Goal: Information Seeking & Learning: Learn about a topic

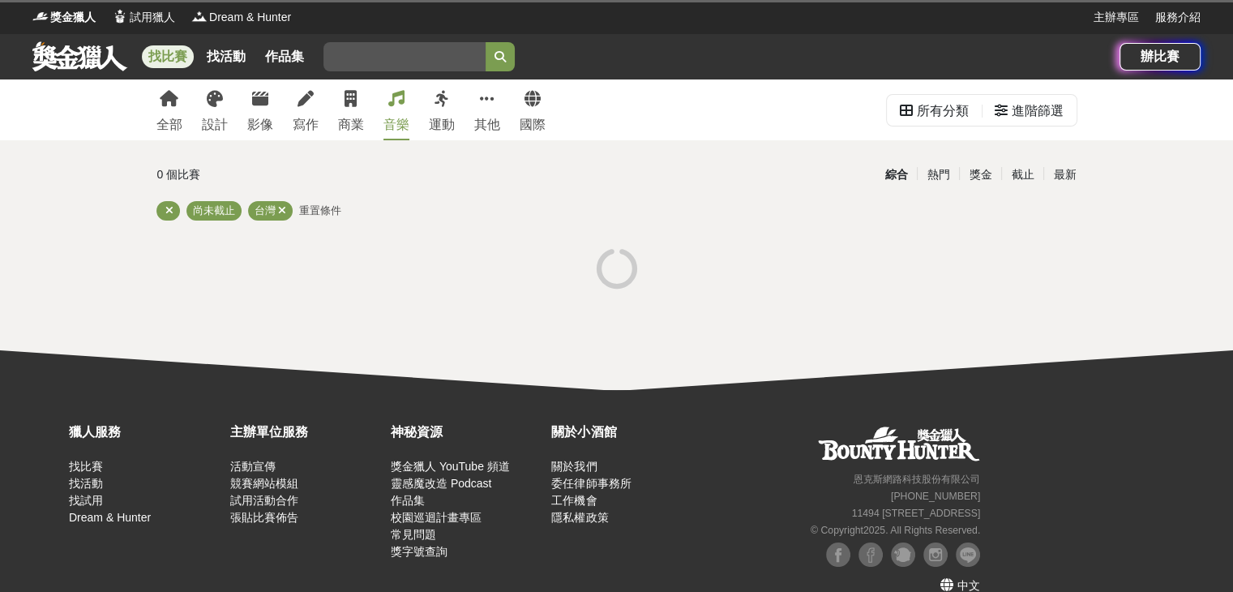
click at [404, 118] on div "音樂" at bounding box center [396, 124] width 26 height 19
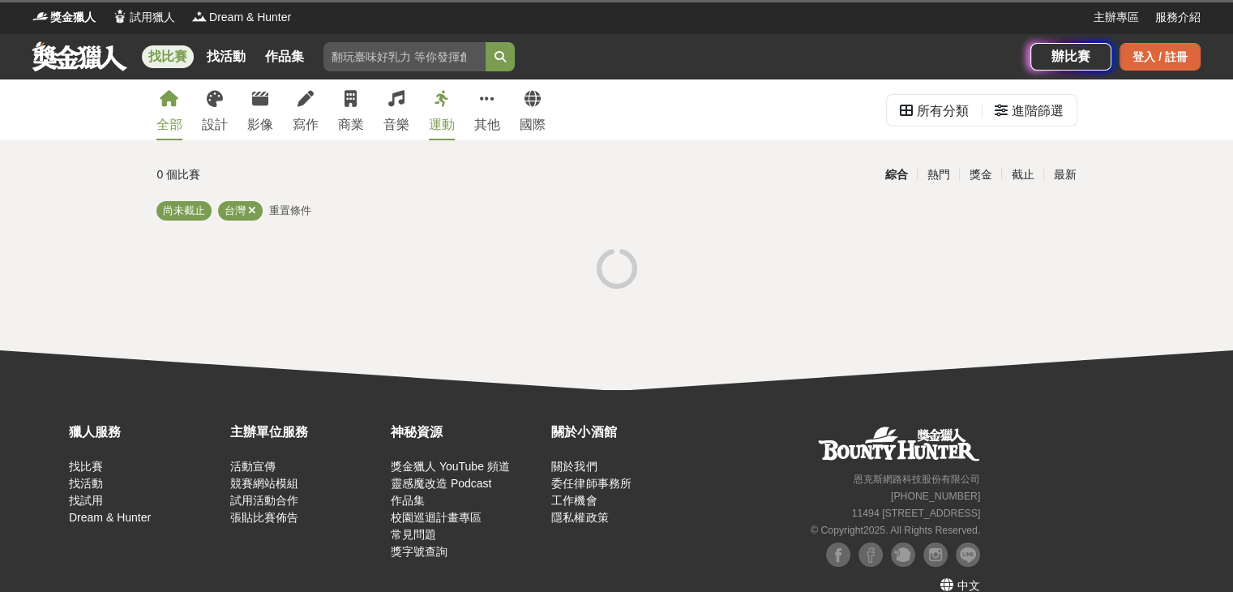
click at [1148, 64] on div "登入 / 註冊" at bounding box center [1159, 57] width 81 height 28
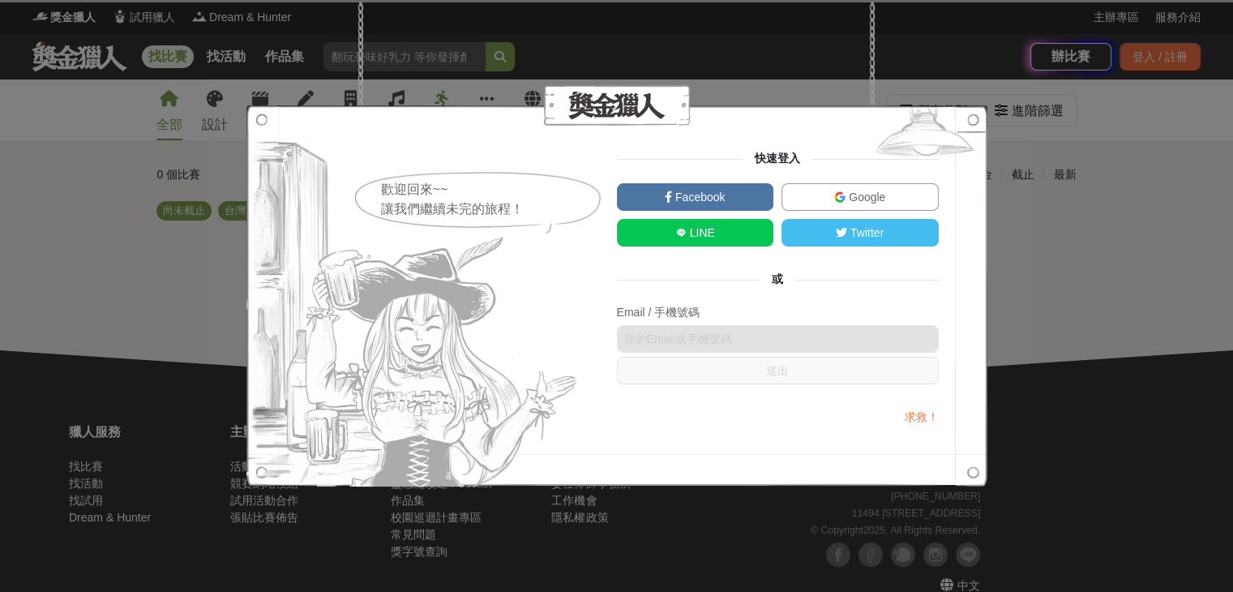
click at [816, 198] on link "Google" at bounding box center [859, 197] width 157 height 28
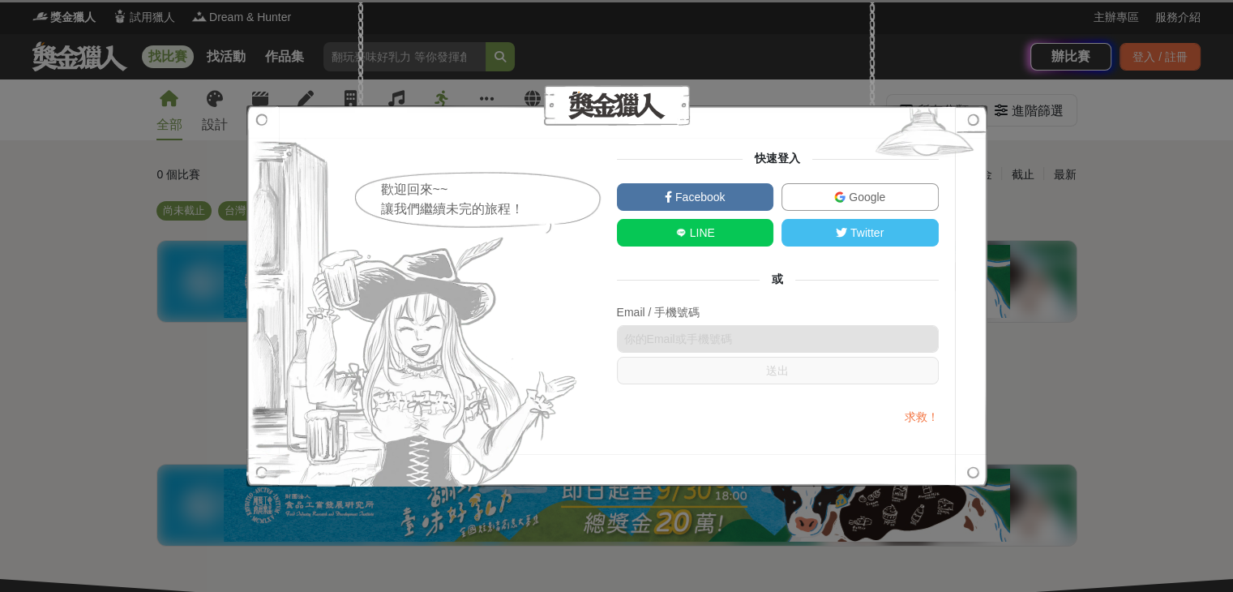
click at [837, 195] on img at bounding box center [839, 196] width 11 height 11
click at [973, 123] on img at bounding box center [925, 135] width 126 height 61
click at [1022, 332] on div "歡迎回來~~ 讓我們繼續未完的旅程！ 快速登入 Facebook Google LINE Twitter 或 Email / 手機號碼 送出 求救！" at bounding box center [616, 296] width 1233 height 592
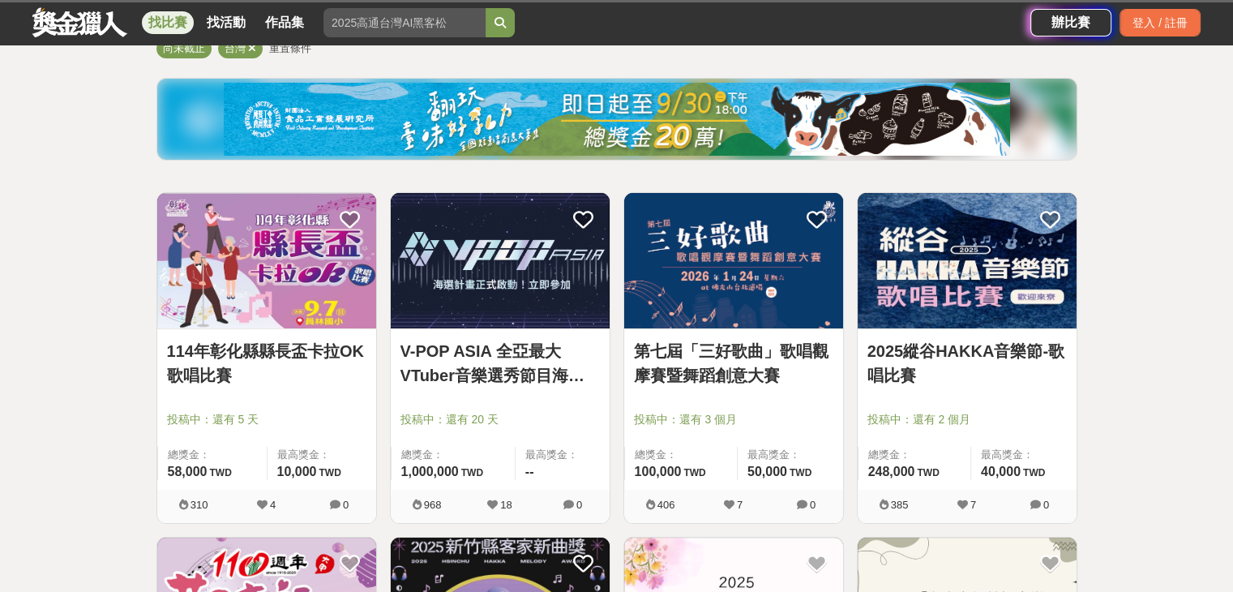
scroll to position [324, 0]
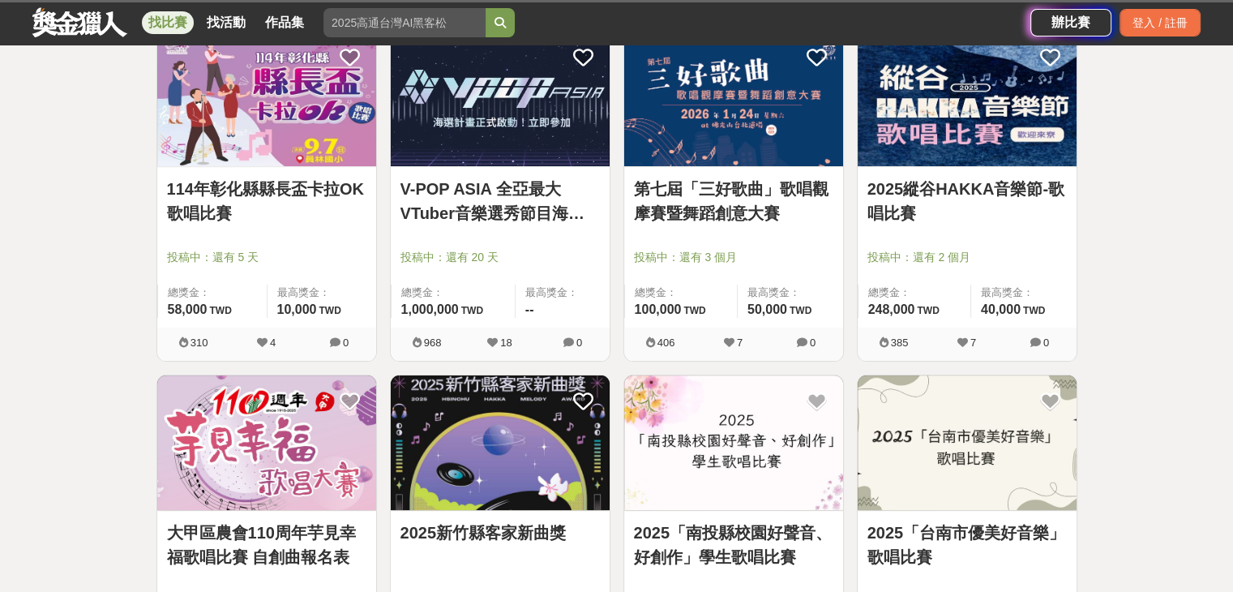
click at [488, 203] on link "V-POP ASIA 全亞最大VTuber音樂選秀節目海選計畫" at bounding box center [499, 201] width 199 height 49
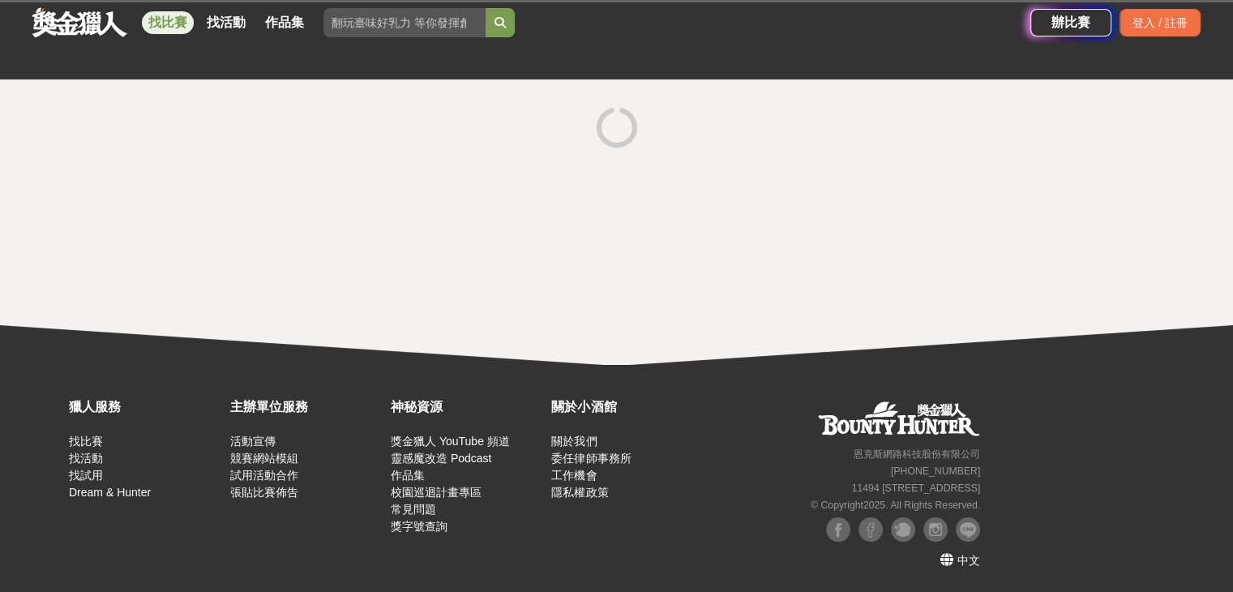
click at [624, 137] on icon at bounding box center [617, 127] width 41 height 41
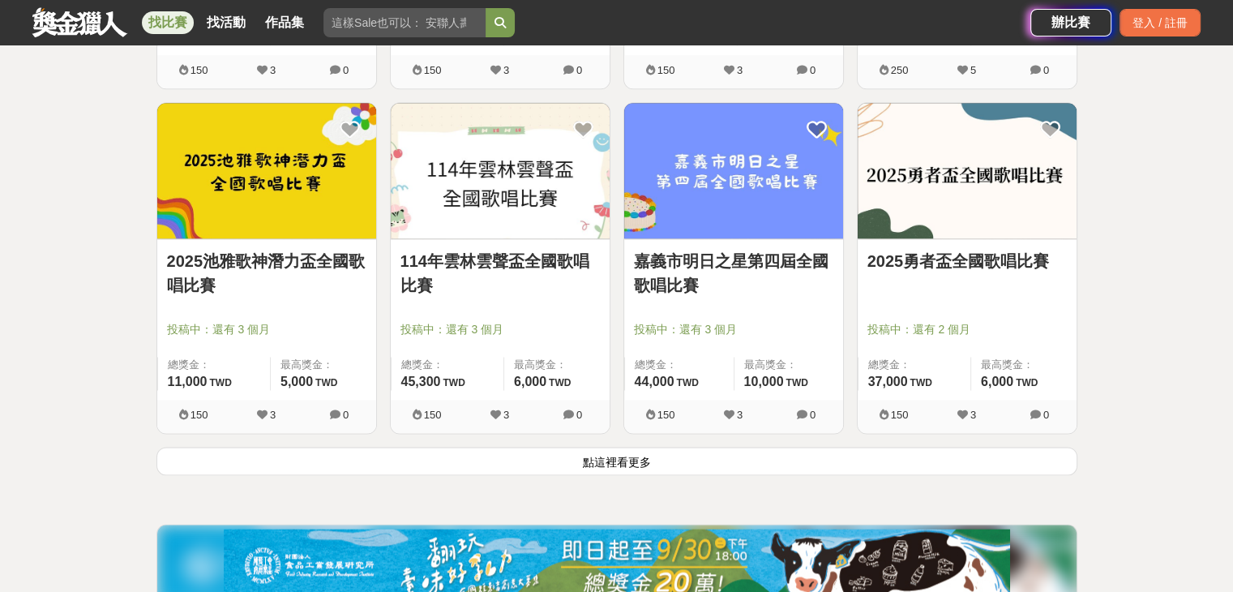
scroll to position [2107, 0]
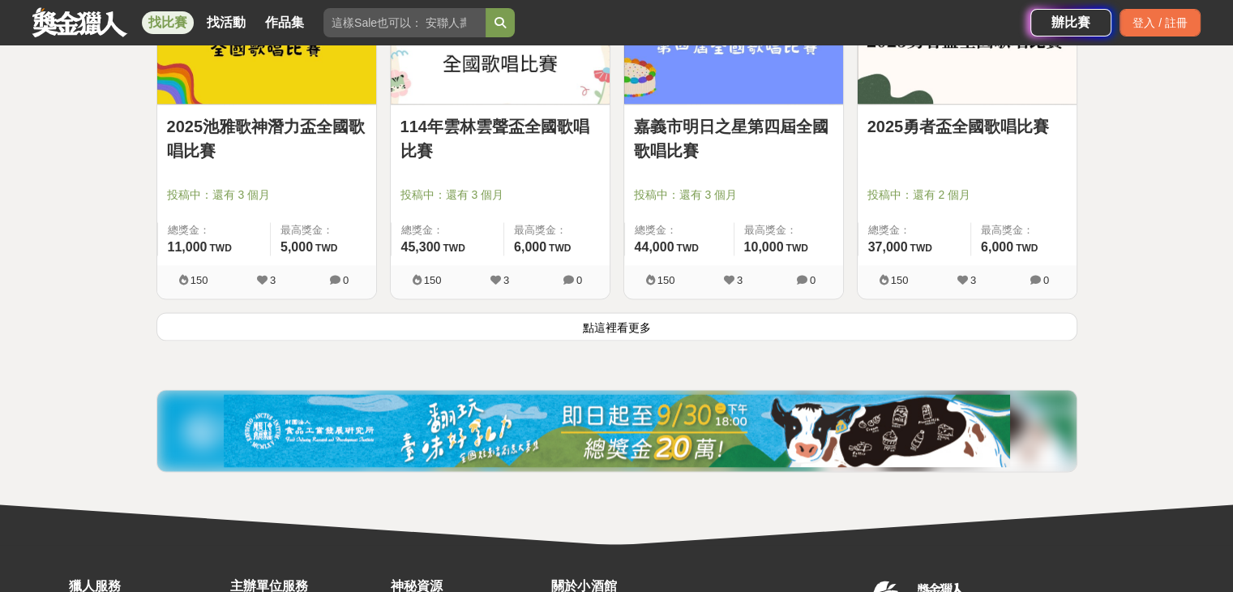
click at [568, 326] on button "點這裡看更多" at bounding box center [616, 326] width 921 height 28
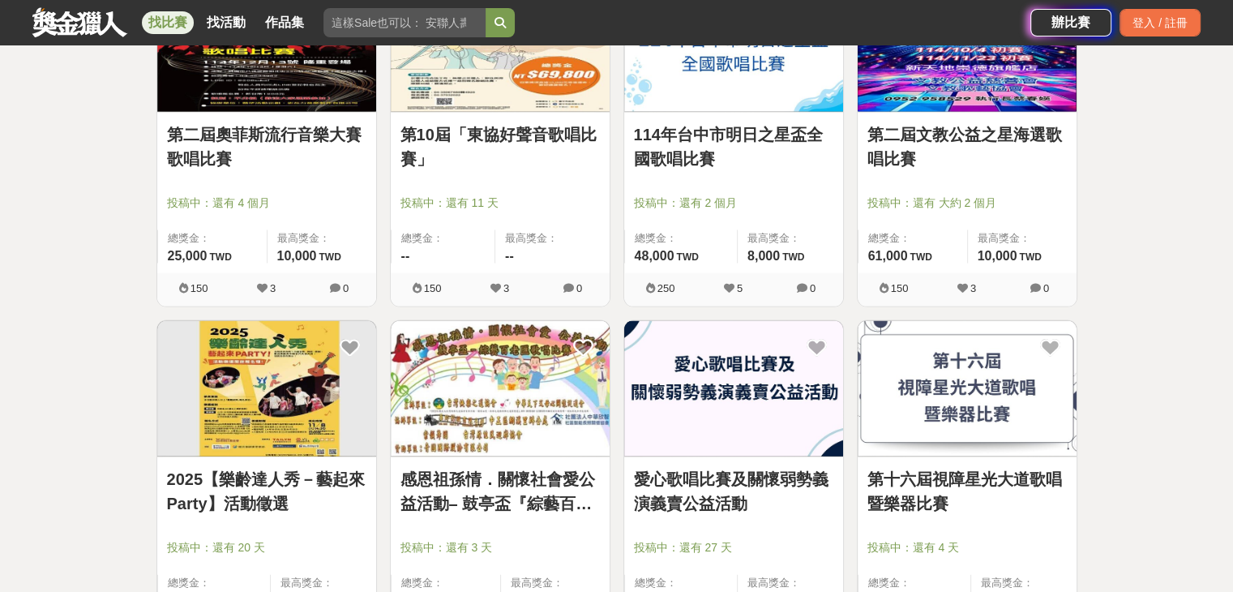
scroll to position [3485, 0]
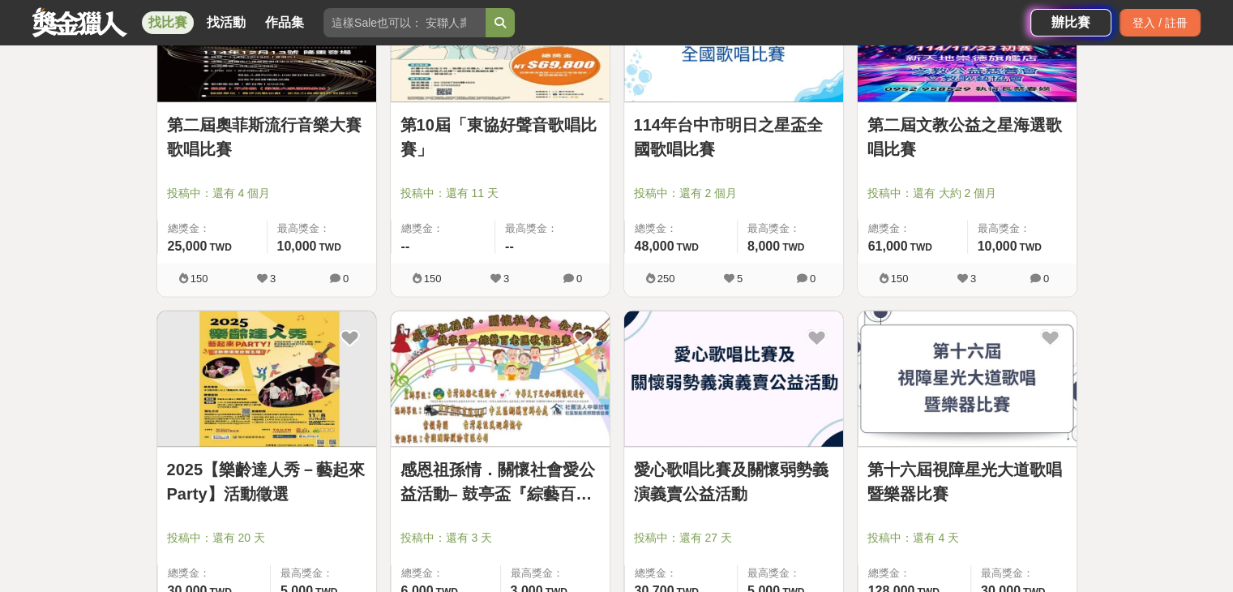
click at [321, 122] on link "第二屆奧菲斯流行音樂大賽歌唱比賽" at bounding box center [266, 137] width 199 height 49
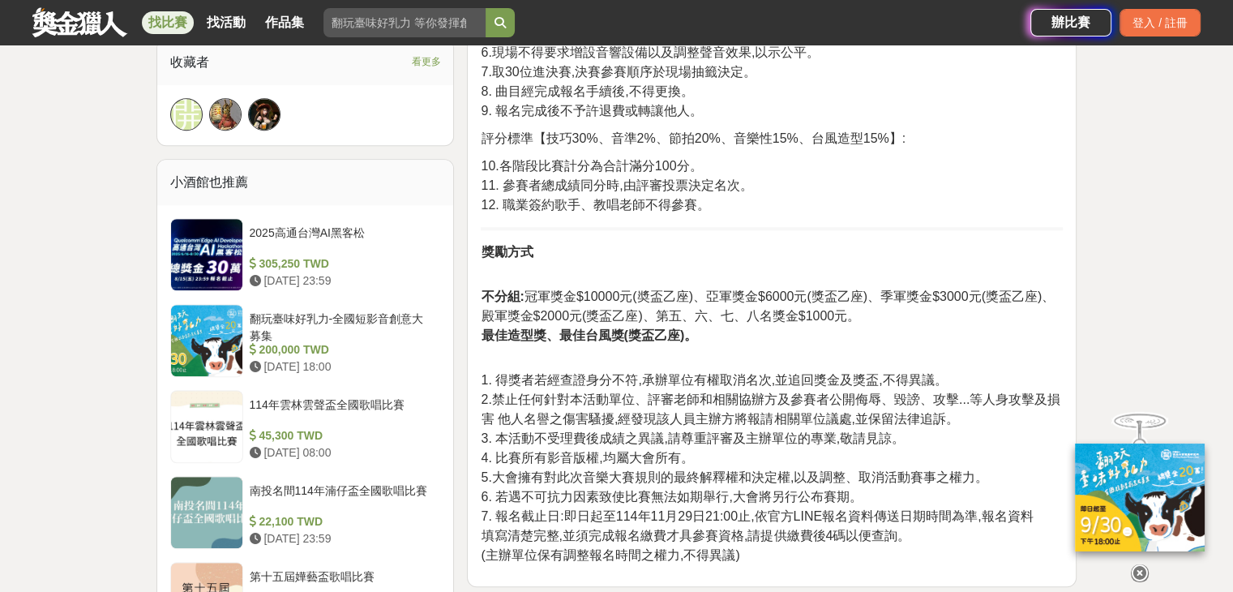
scroll to position [1135, 0]
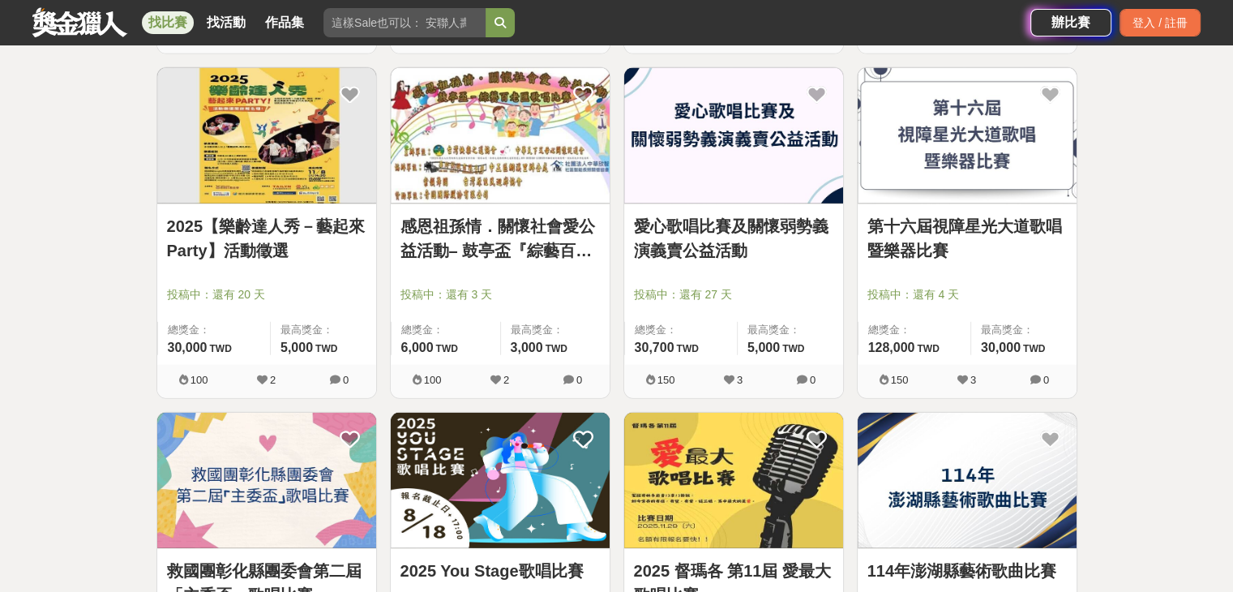
scroll to position [3972, 0]
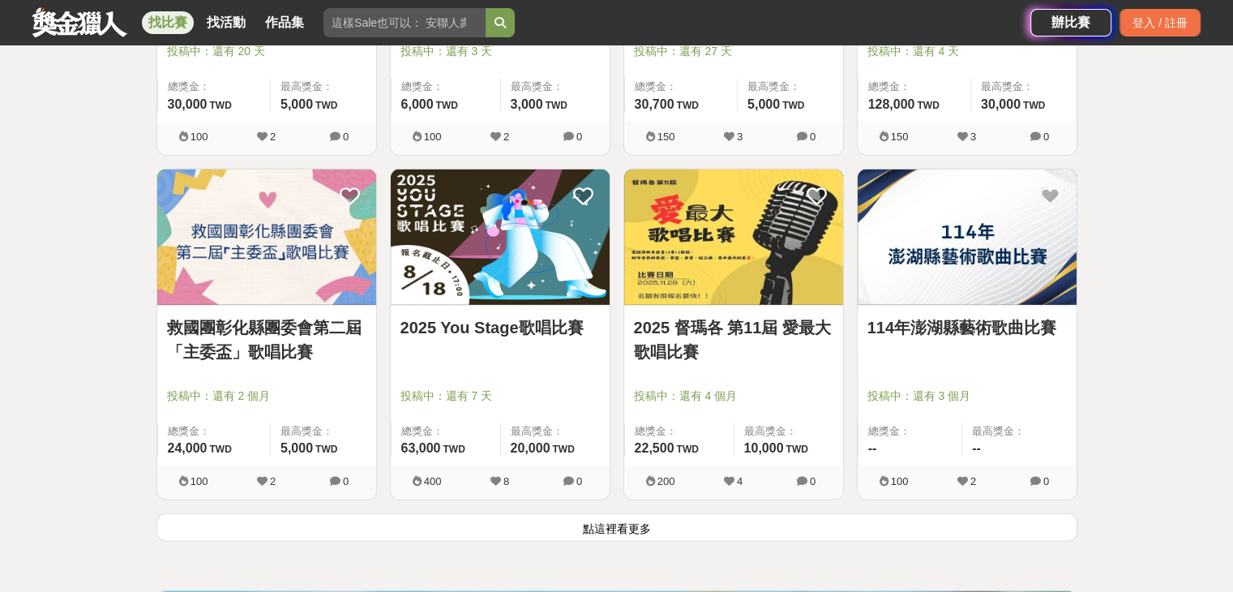
click at [434, 208] on img at bounding box center [500, 236] width 219 height 135
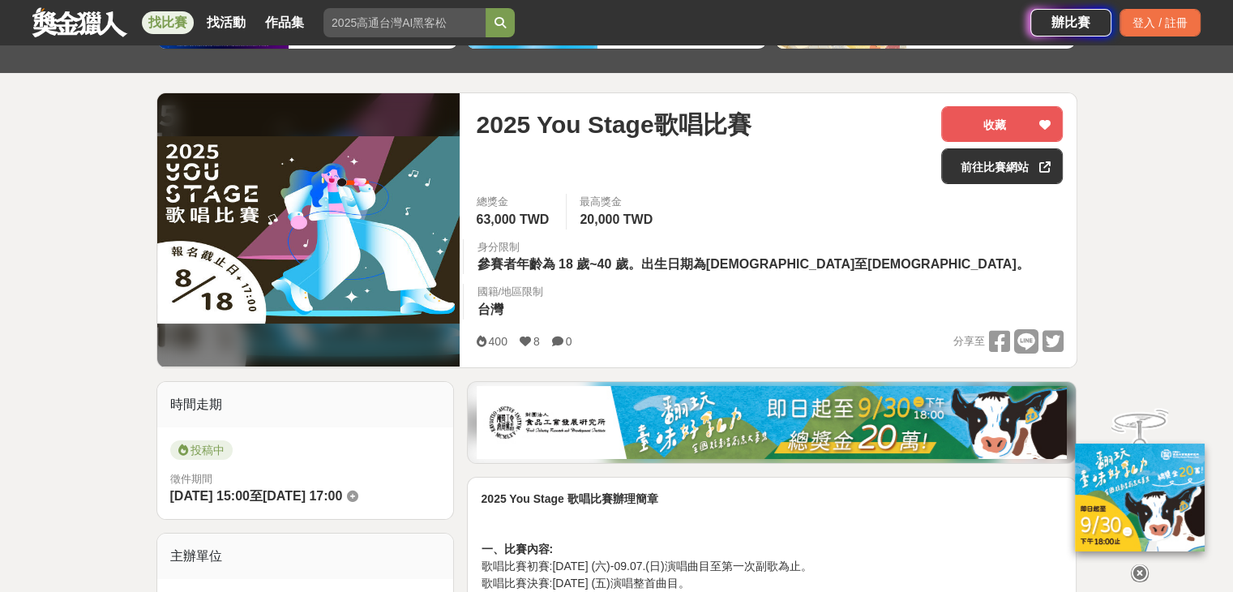
scroll to position [243, 0]
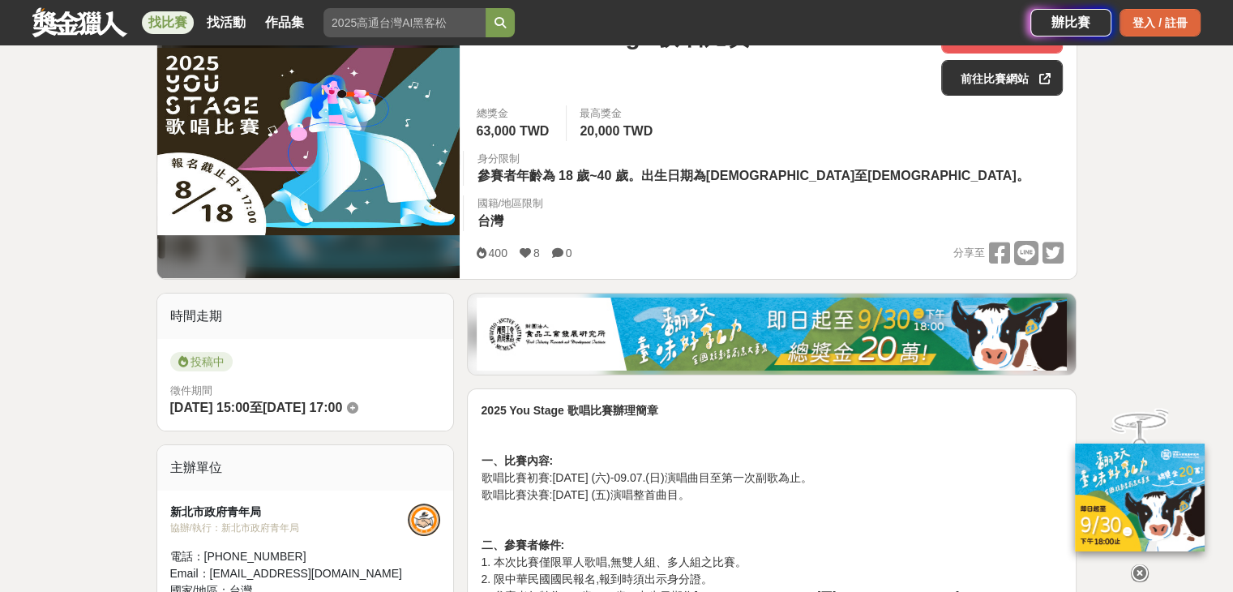
click at [1133, 21] on div "登入 / 註冊" at bounding box center [1159, 23] width 81 height 28
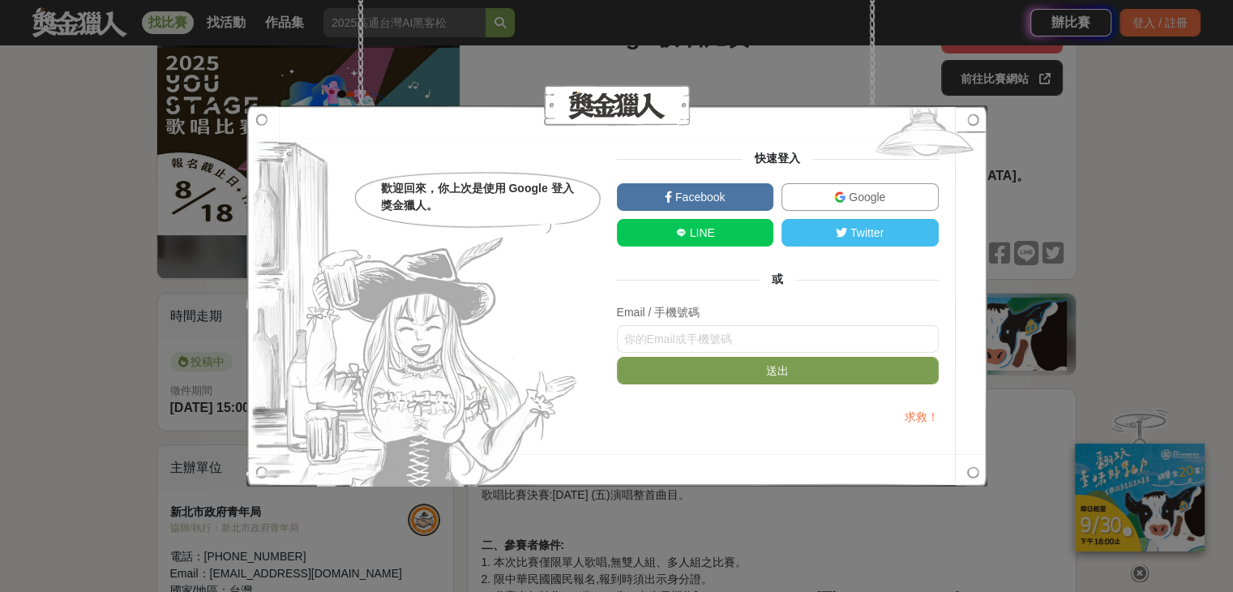
click at [837, 199] on img at bounding box center [839, 196] width 11 height 11
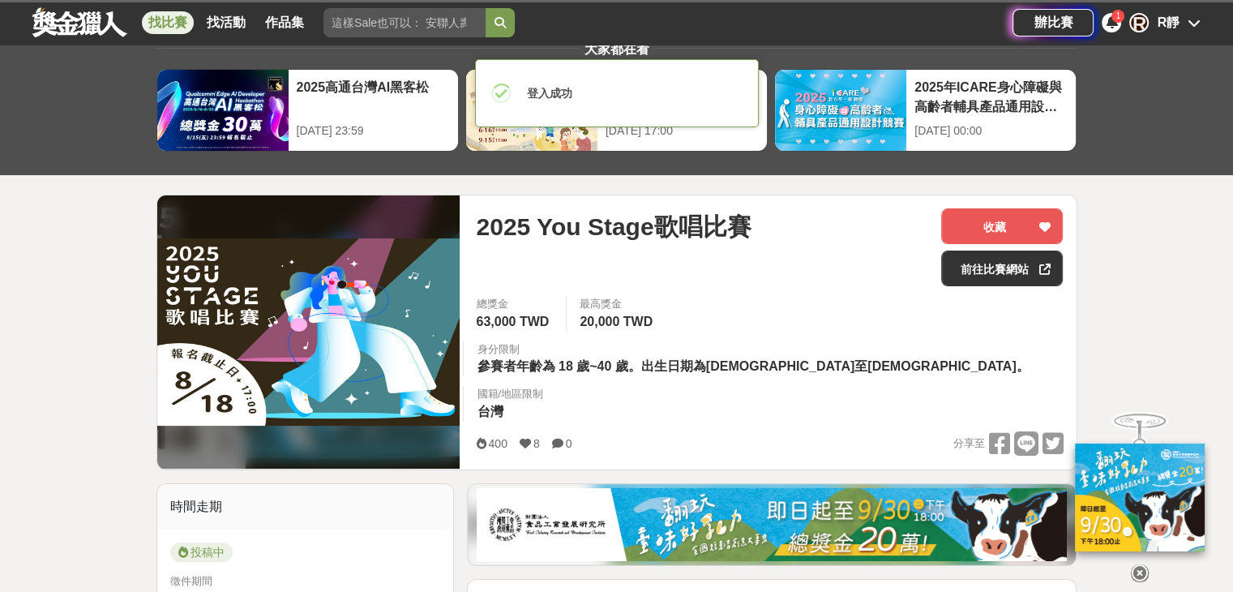
scroll to position [81, 0]
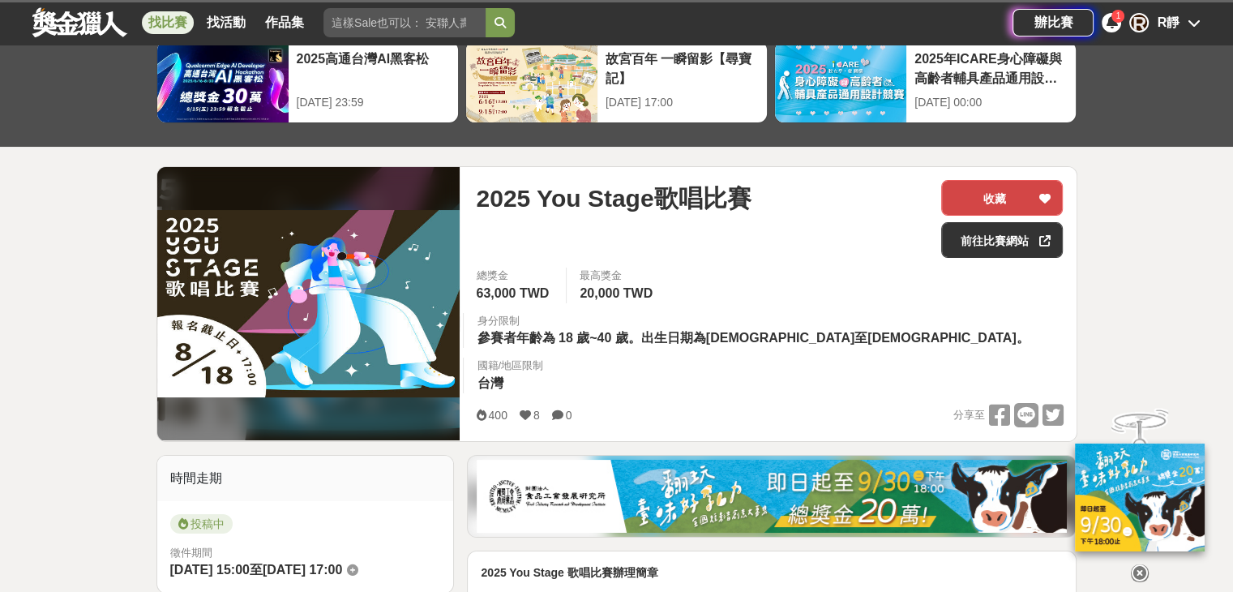
click at [1023, 193] on button "收藏" at bounding box center [1002, 198] width 122 height 36
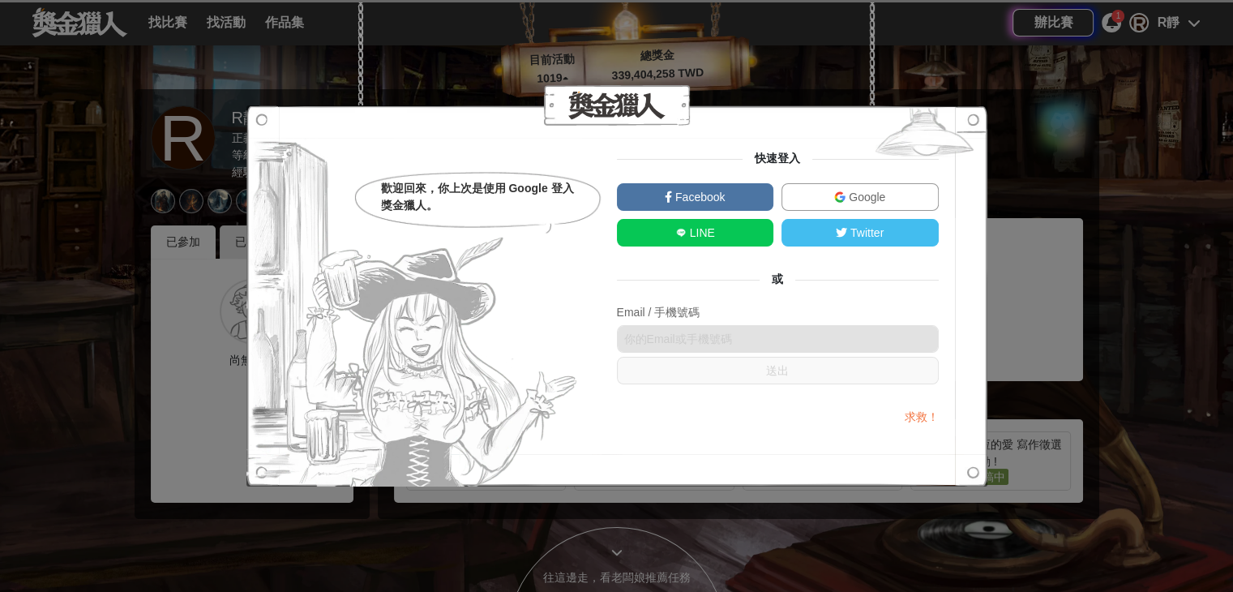
click at [847, 195] on span "Google" at bounding box center [865, 196] width 40 height 13
click at [1003, 162] on div "歡迎回來，你上次是使用 Google 登入獎金獵人。 快速登入 Facebook Google LINE Twitter 或 Email / 手機號碼 送出 …" at bounding box center [616, 296] width 1233 height 592
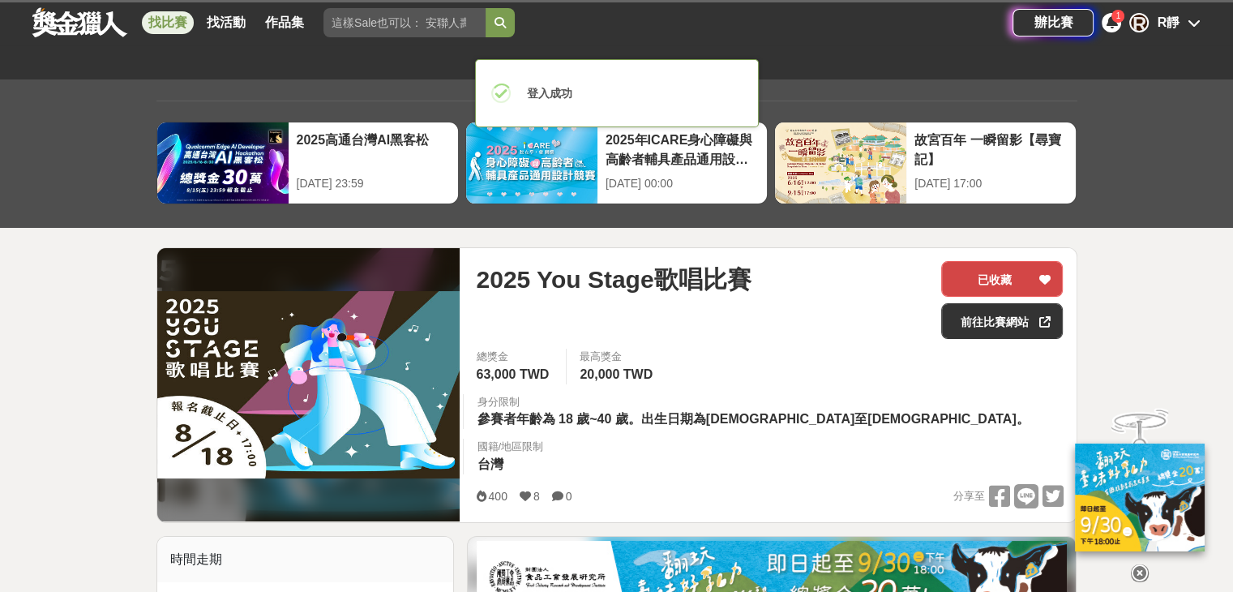
click at [1050, 277] on icon at bounding box center [1043, 279] width 11 height 11
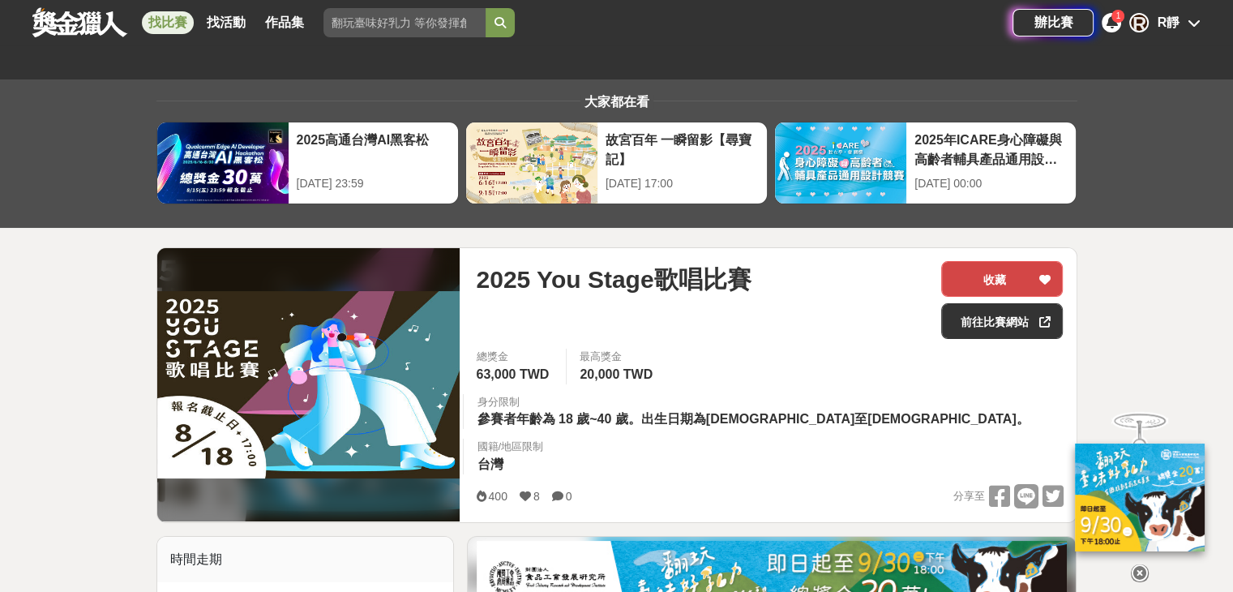
click at [1049, 279] on icon at bounding box center [1043, 279] width 11 height 11
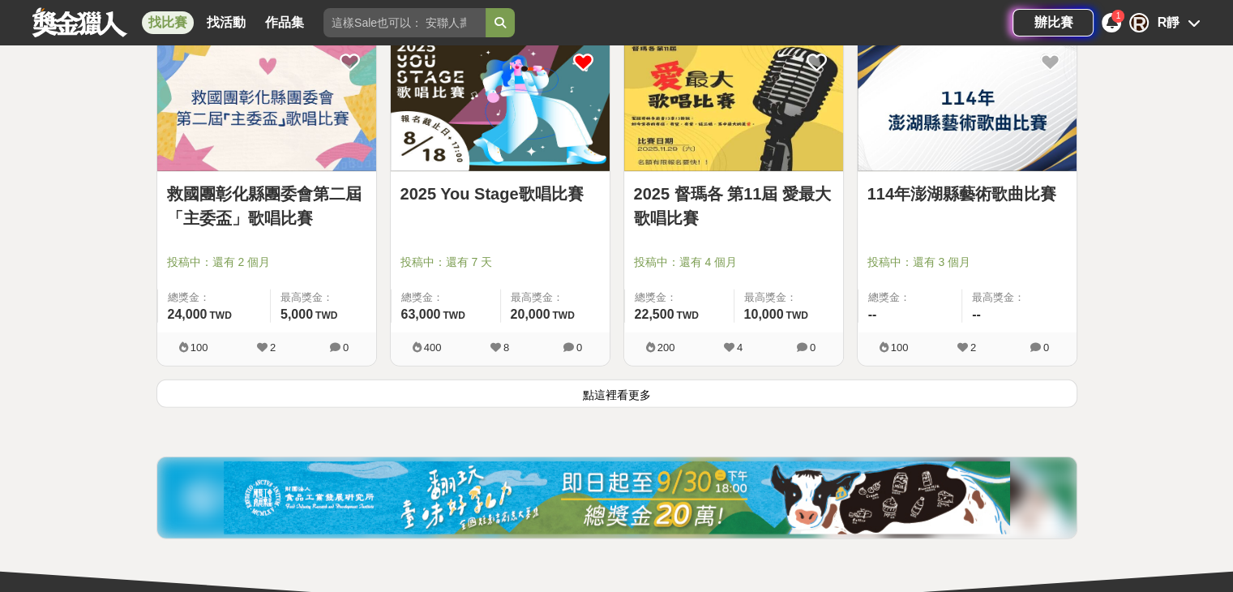
scroll to position [4134, 0]
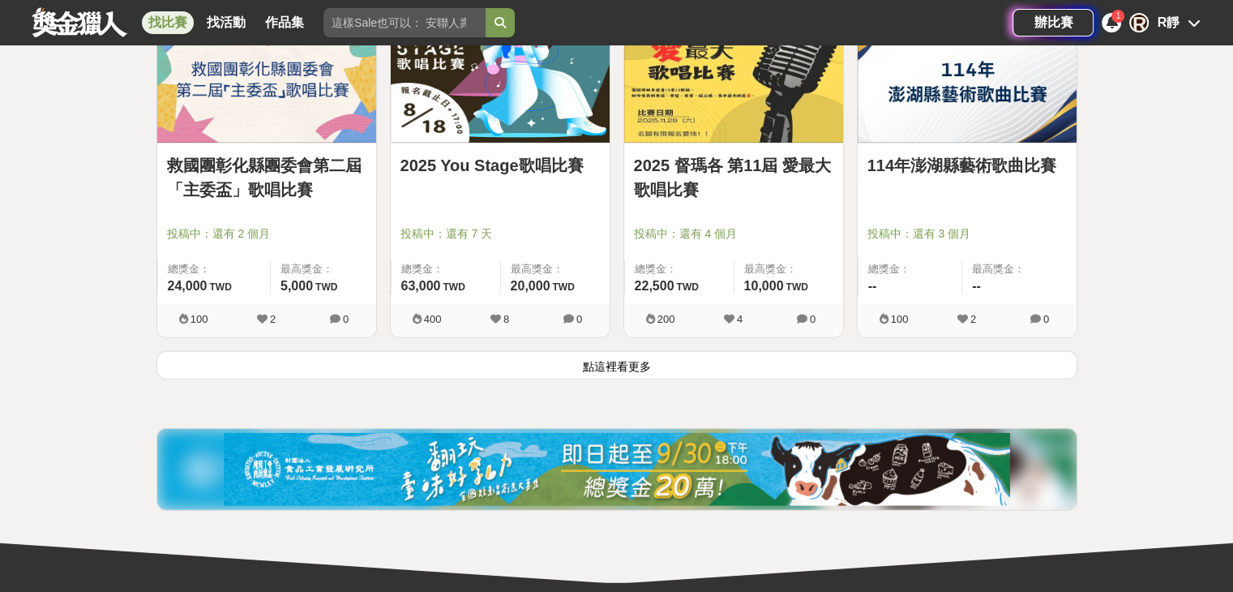
click at [591, 367] on button "點這裡看更多" at bounding box center [616, 365] width 921 height 28
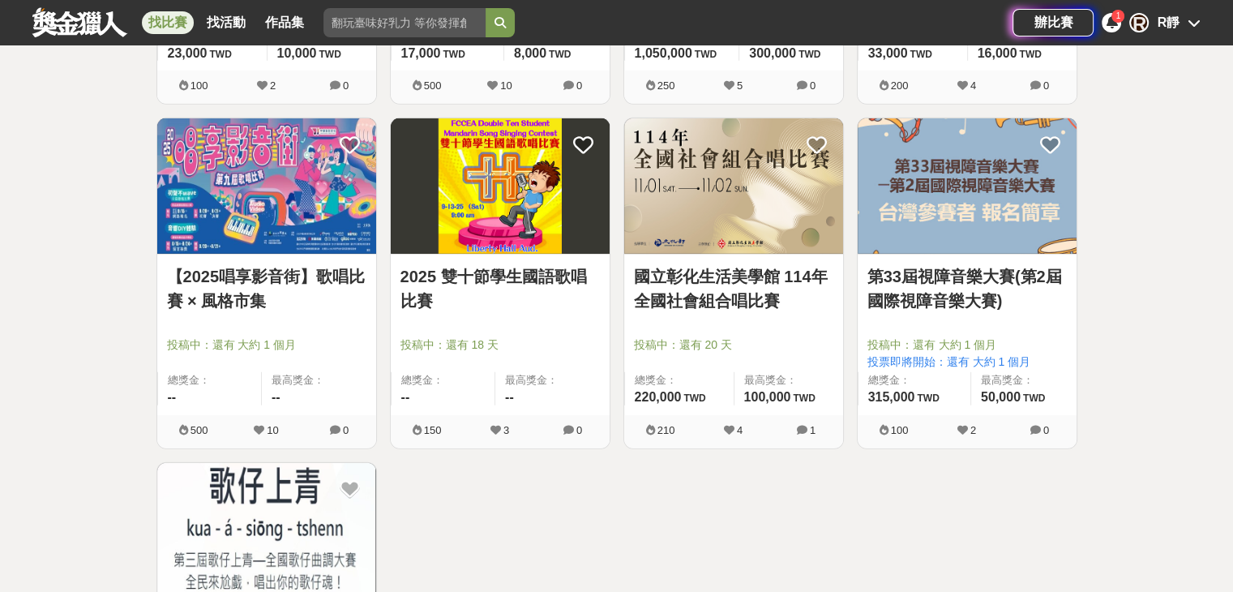
scroll to position [4701, 0]
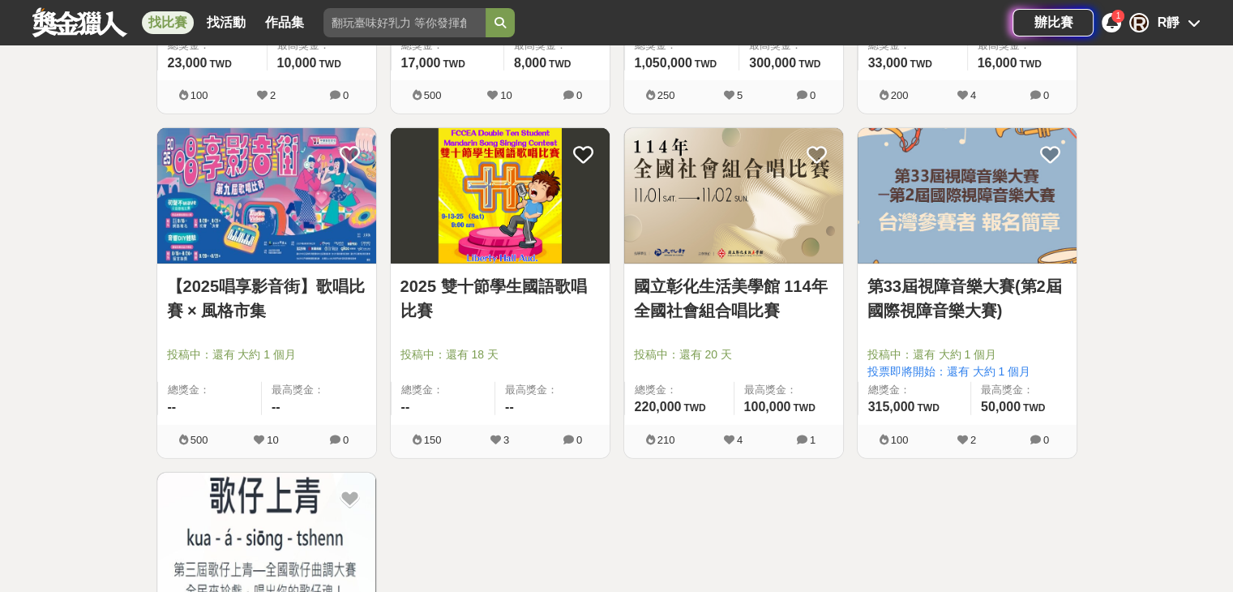
click at [300, 217] on img at bounding box center [266, 195] width 219 height 135
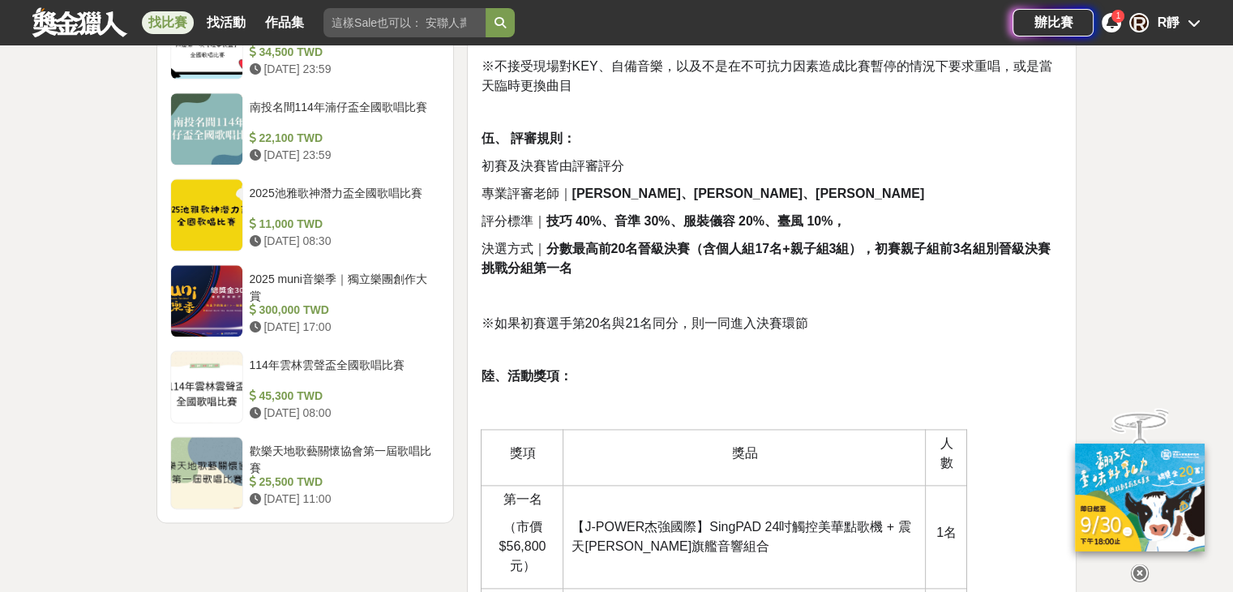
scroll to position [1945, 0]
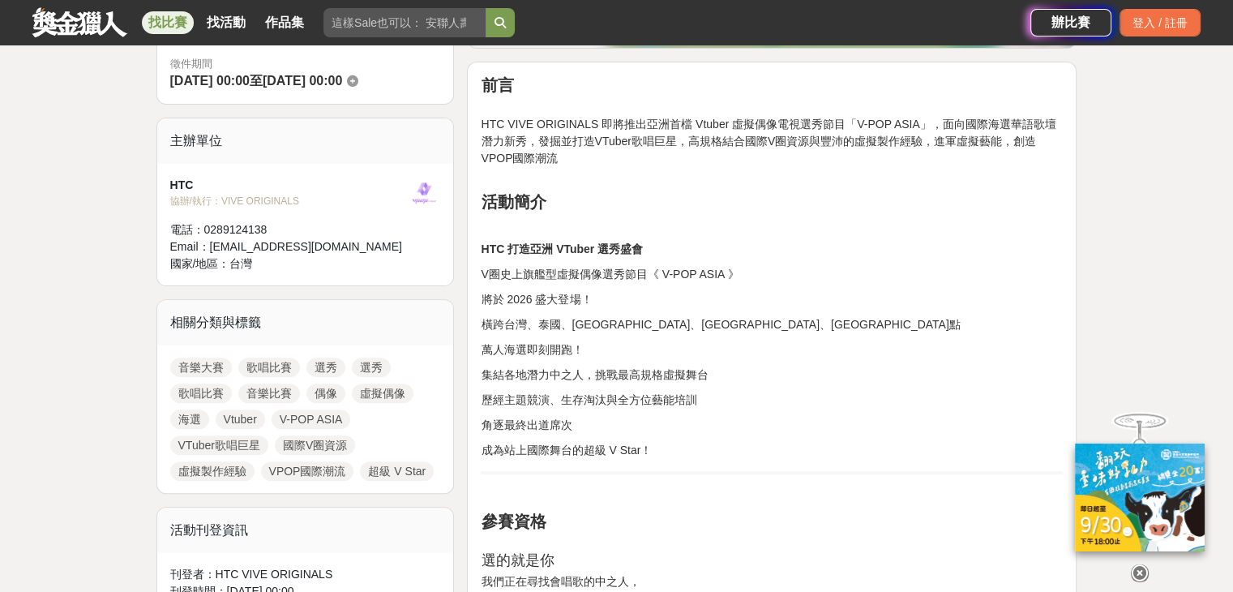
scroll to position [162, 0]
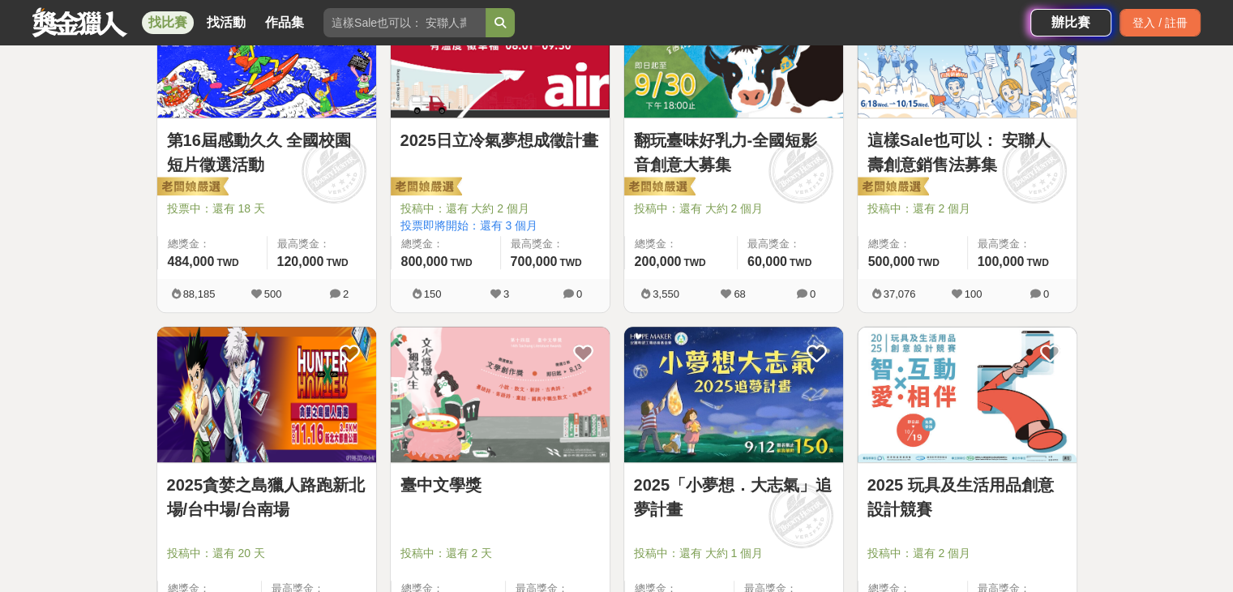
scroll to position [811, 0]
